Goal: Check status

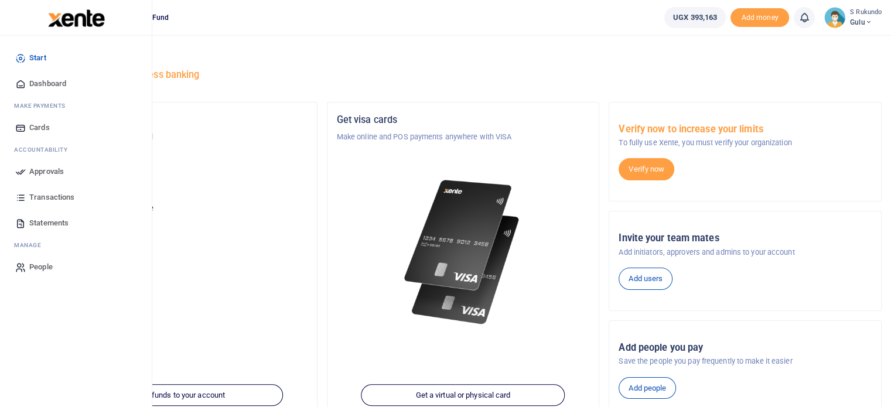
click at [45, 194] on span "Transactions" at bounding box center [51, 197] width 45 height 12
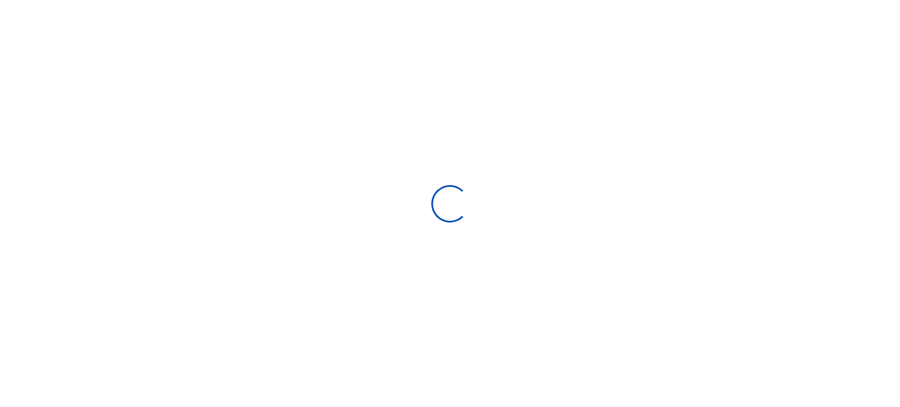
select select
type input "[DATE] - [DATE]"
